Goal: Task Accomplishment & Management: Manage account settings

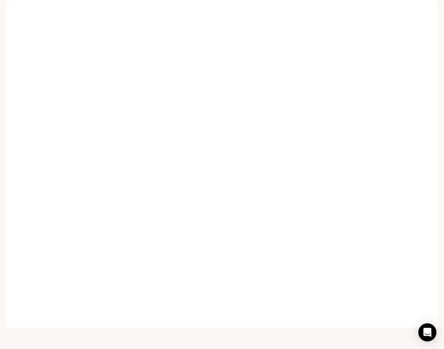
click at [329, 9] on span "Runtime" at bounding box center [331, 10] width 20 height 9
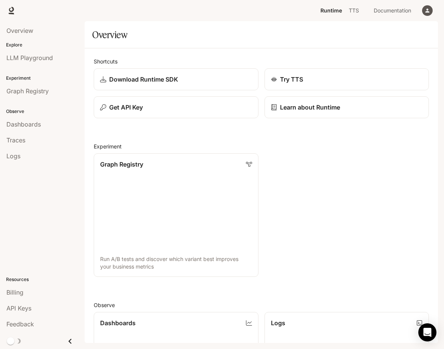
click at [425, 10] on icon "button" at bounding box center [428, 11] width 6 height 6
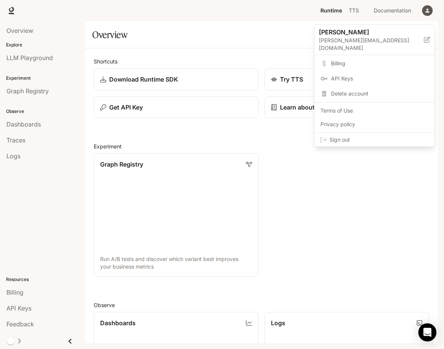
click at [345, 136] on span "Sign out" at bounding box center [379, 140] width 99 height 8
